Goal: Check status: Check status

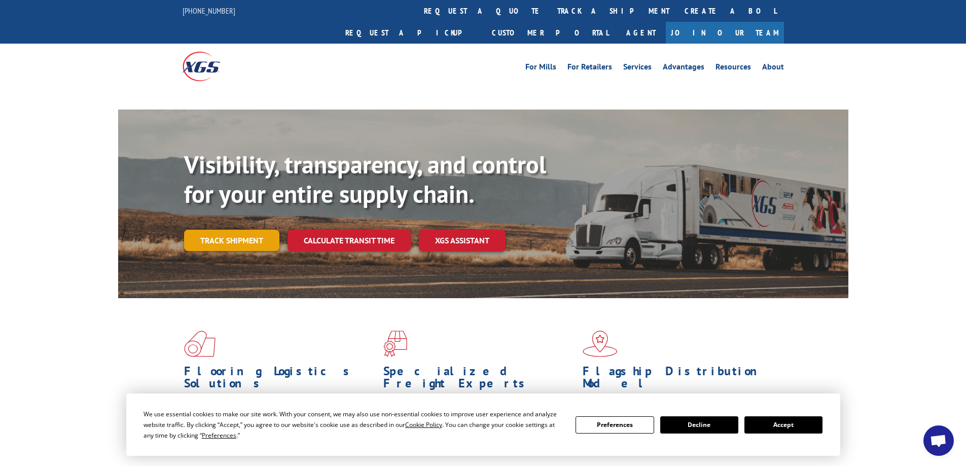
click at [235, 230] on link "Track shipment" at bounding box center [231, 240] width 95 height 21
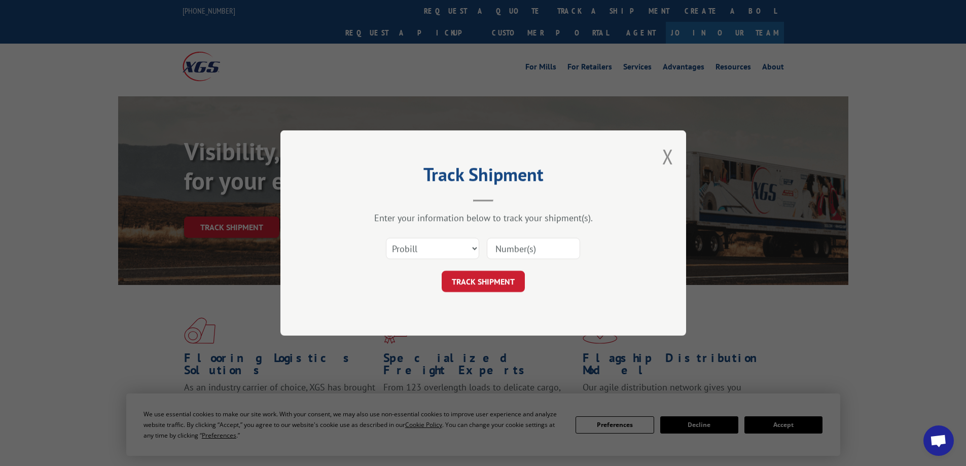
click at [460, 248] on select "Select category... Probill BOL PO" at bounding box center [432, 248] width 93 height 21
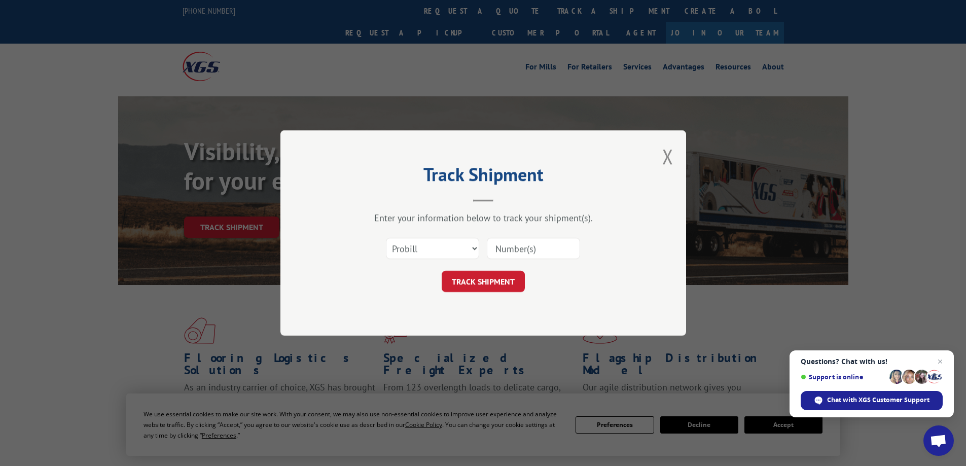
select select "bol"
click at [386, 238] on select "Select category... Probill BOL PO" at bounding box center [432, 248] width 93 height 21
click at [509, 249] on input at bounding box center [533, 248] width 93 height 21
drag, startPoint x: 509, startPoint y: 249, endPoint x: 499, endPoint y: 247, distance: 9.3
paste input "2838024."
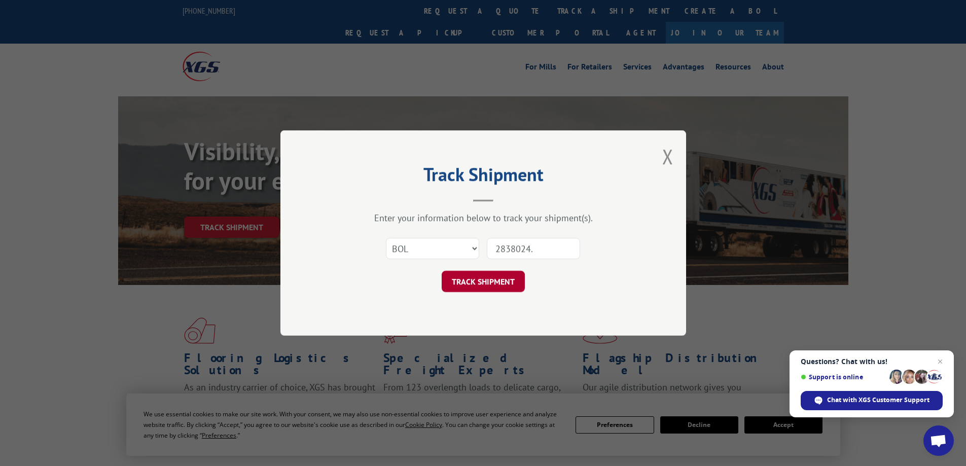
type input "2838024."
click at [489, 283] on button "TRACK SHIPMENT" at bounding box center [483, 281] width 83 height 21
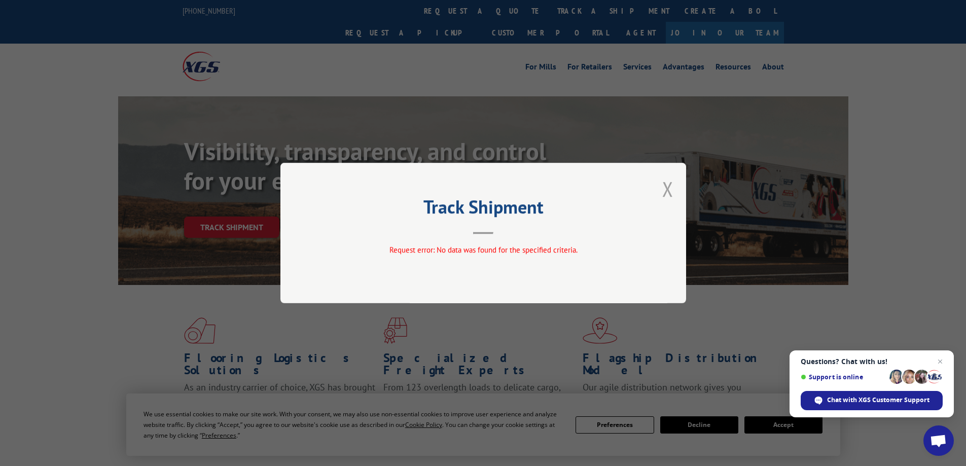
click at [670, 190] on button "Close modal" at bounding box center [667, 188] width 11 height 27
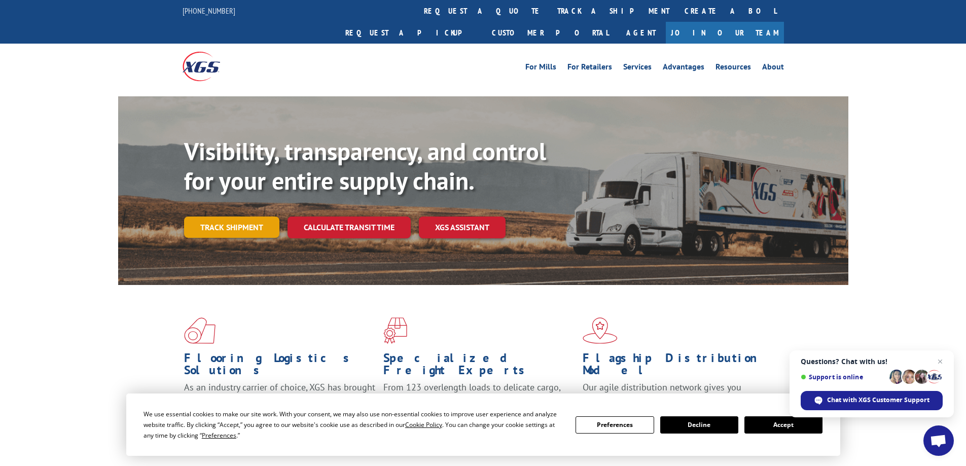
click at [240, 216] on link "Track shipment" at bounding box center [231, 226] width 95 height 21
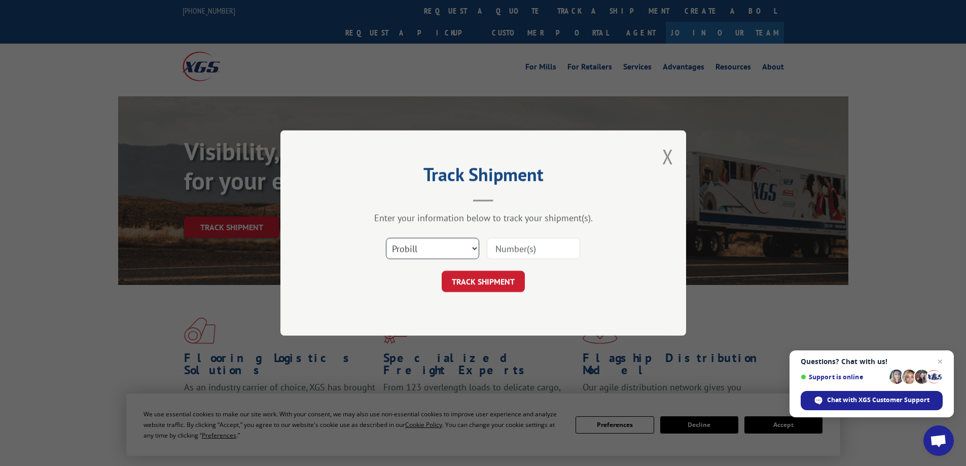
click at [458, 246] on select "Select category... Probill BOL PO" at bounding box center [432, 248] width 93 height 21
click at [386, 238] on select "Select category... Probill BOL PO" at bounding box center [432, 248] width 93 height 21
click at [449, 249] on select "Select category... Probill BOL PO" at bounding box center [432, 248] width 93 height 21
select select "po"
click at [386, 238] on select "Select category... Probill BOL PO" at bounding box center [432, 248] width 93 height 21
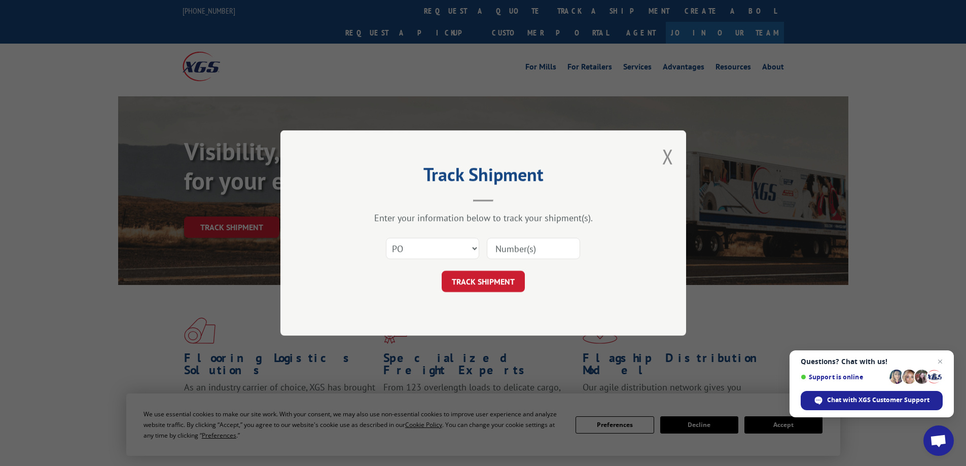
click at [509, 250] on input at bounding box center [533, 248] width 93 height 21
type input "30638"
click at [509, 278] on button "TRACK SHIPMENT" at bounding box center [483, 281] width 83 height 21
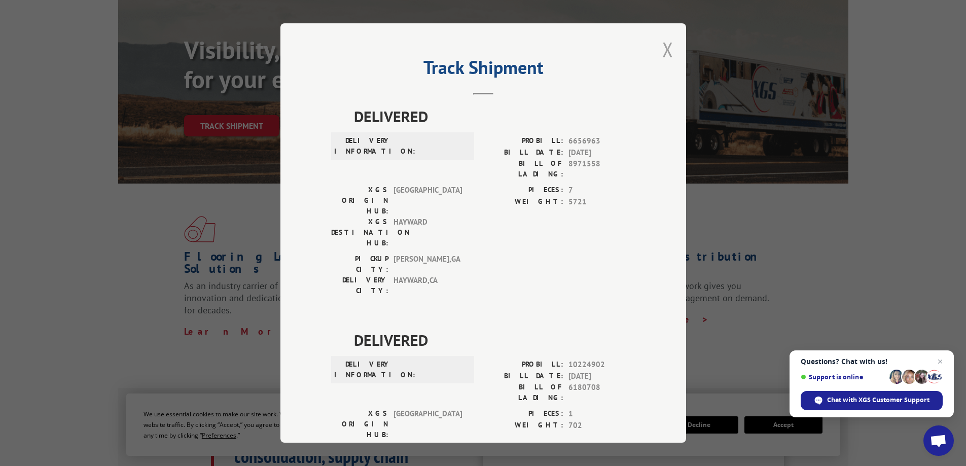
click at [663, 52] on button "Close modal" at bounding box center [667, 49] width 11 height 27
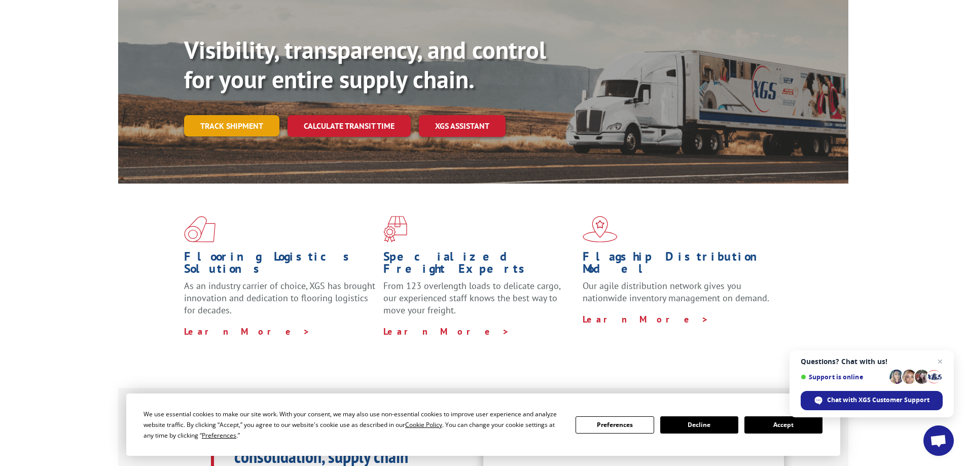
click at [243, 115] on link "Track shipment" at bounding box center [231, 125] width 95 height 21
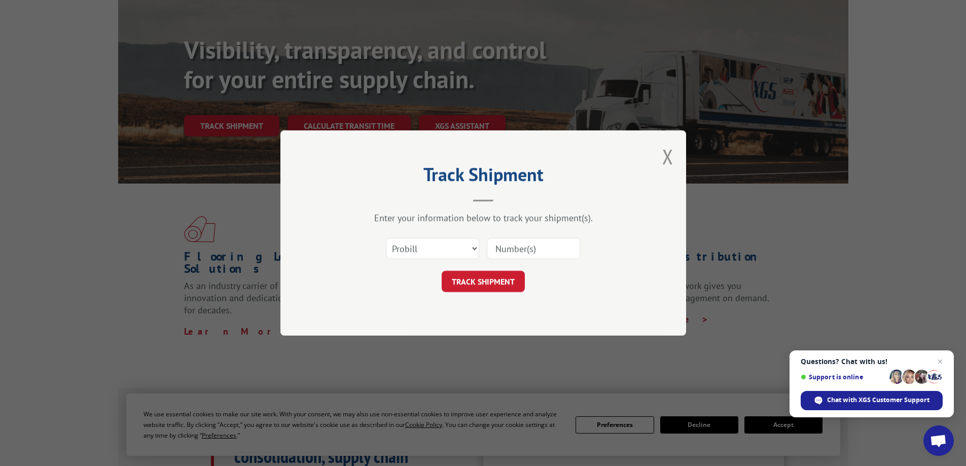
paste input "2838024."
type input "2838024."
click at [500, 282] on button "TRACK SHIPMENT" at bounding box center [483, 281] width 83 height 21
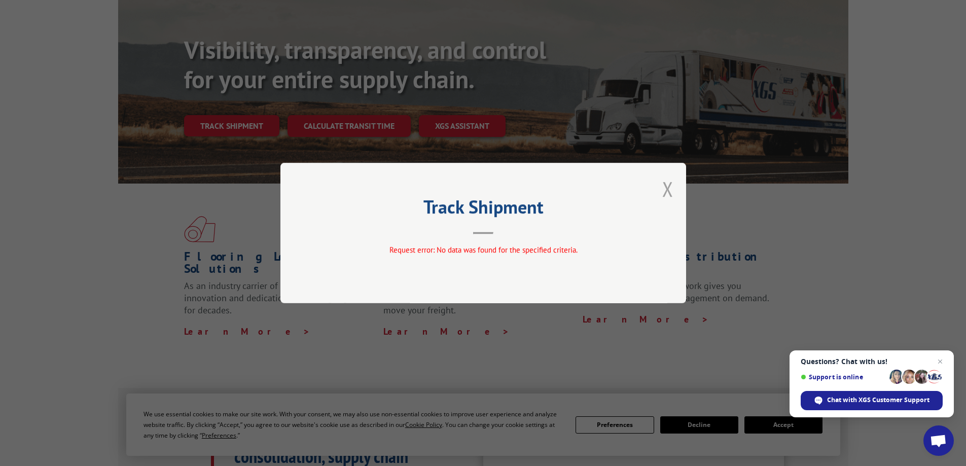
click at [671, 190] on button "Close modal" at bounding box center [667, 188] width 11 height 27
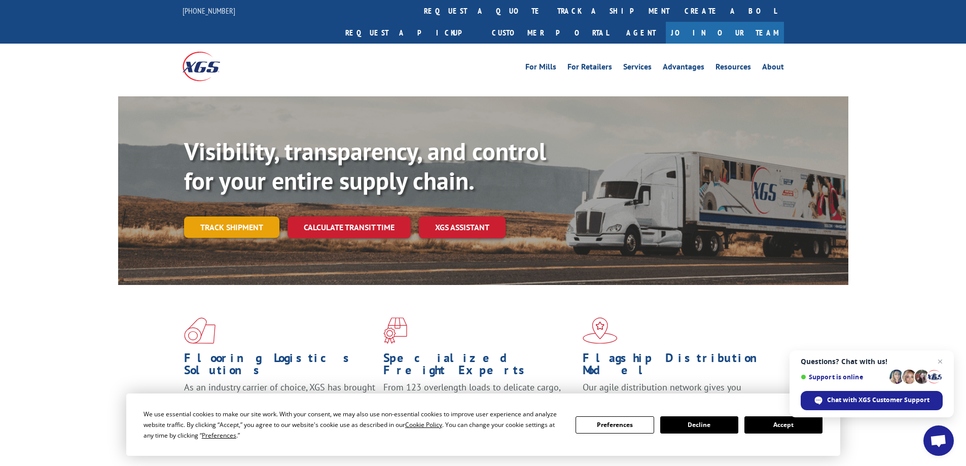
click at [240, 216] on link "Track shipment" at bounding box center [231, 226] width 95 height 21
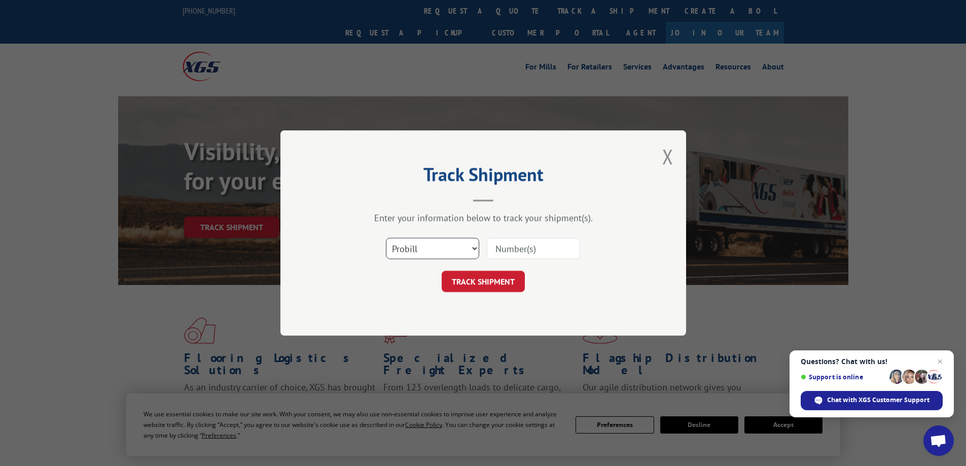
drag, startPoint x: 444, startPoint y: 245, endPoint x: 437, endPoint y: 255, distance: 12.7
click at [444, 245] on select "Select category... Probill BOL PO" at bounding box center [432, 248] width 93 height 21
select select "bol"
click at [386, 238] on select "Select category... Probill BOL PO" at bounding box center [432, 248] width 93 height 21
paste input "2838024."
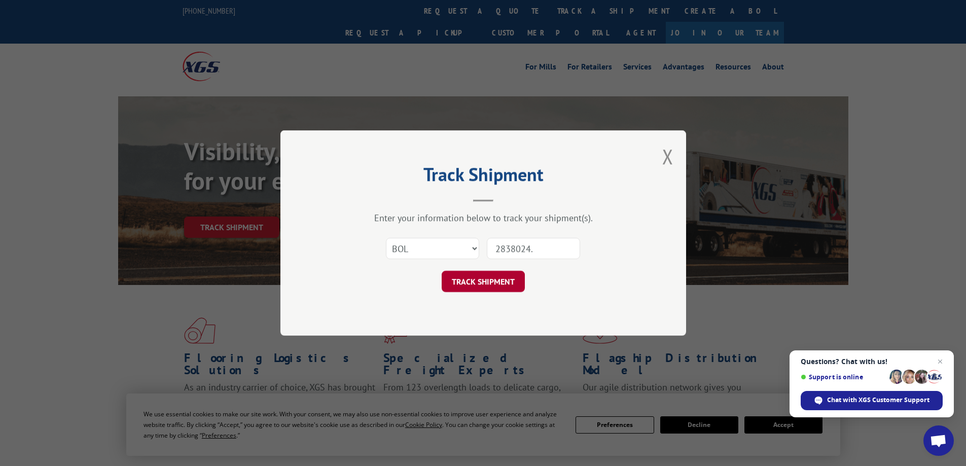
type input "2838024."
click at [476, 281] on button "TRACK SHIPMENT" at bounding box center [483, 281] width 83 height 21
